Goal: Manage account settings

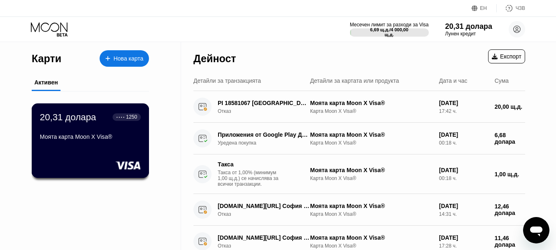
click at [85, 140] on font "Моята карта Moon X Visa®" at bounding box center [76, 136] width 72 height 7
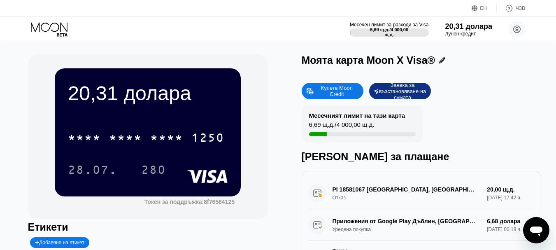
click at [440, 61] on icon at bounding box center [442, 60] width 6 height 6
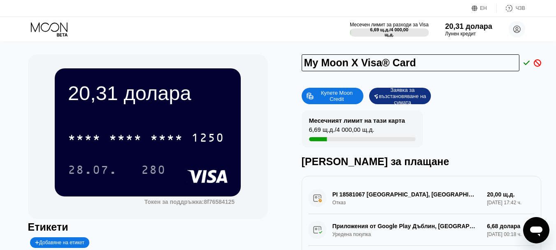
click at [474, 104] on div "Купете Moon Credit Заявка за възстановяване на сумата" at bounding box center [422, 96] width 240 height 16
click at [449, 62] on input "My Moon X Visa® Card" at bounding box center [411, 62] width 218 height 17
type input "M"
type input "Kamen Tododrov"
click at [287, 80] on div "20,31 долара * * * * * * * * * * * * 1250 28.07. 280 Токен за поддръжка: 8f7658…" at bounding box center [278, 186] width 501 height 265
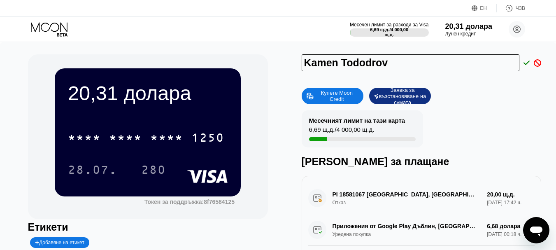
click at [528, 63] on icon at bounding box center [527, 63] width 7 height 5
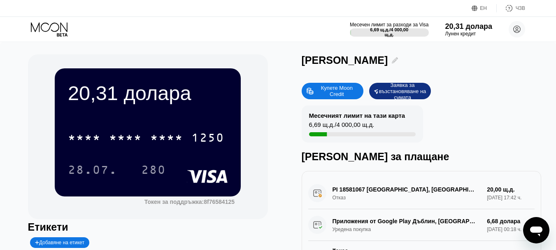
click at [392, 62] on icon at bounding box center [395, 60] width 6 height 6
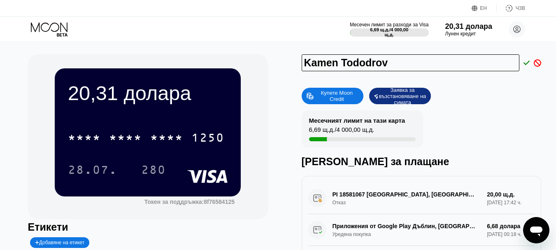
click at [528, 64] on icon at bounding box center [527, 63] width 7 height 5
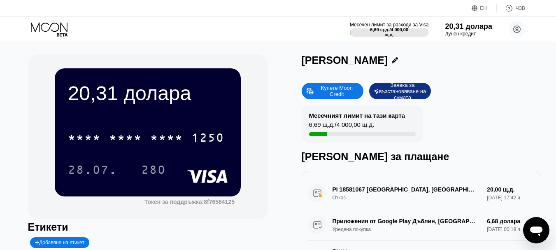
click at [392, 61] on icon at bounding box center [395, 60] width 6 height 6
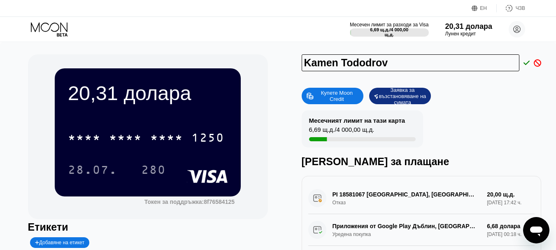
drag, startPoint x: 369, startPoint y: 64, endPoint x: 382, endPoint y: 111, distance: 48.6
click at [369, 65] on input "Kamen Tododrov" at bounding box center [411, 62] width 218 height 17
type input "[PERSON_NAME]"
click at [526, 63] on icon at bounding box center [527, 62] width 7 height 7
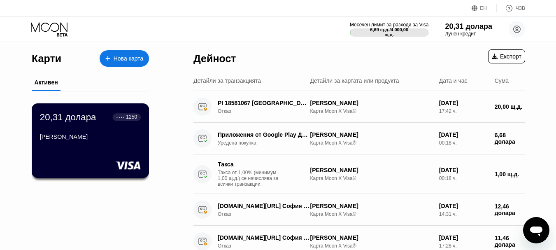
click at [98, 135] on div "20,31 долара ● ● ● ● 1250 [PERSON_NAME]" at bounding box center [90, 128] width 101 height 32
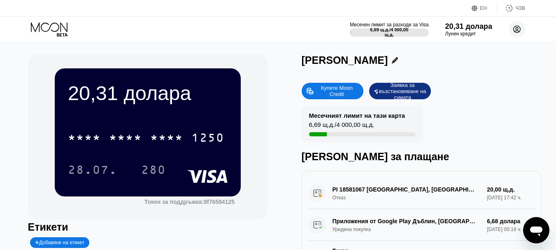
click at [517, 30] on icon at bounding box center [517, 29] width 5 height 5
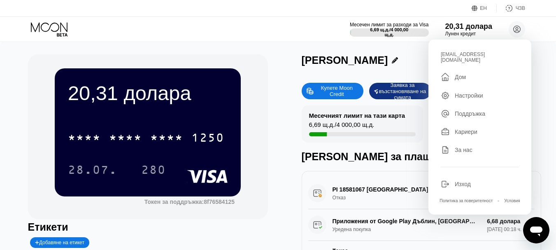
click at [468, 92] on font "Настройки" at bounding box center [469, 95] width 28 height 7
